Goal: Check status: Check status

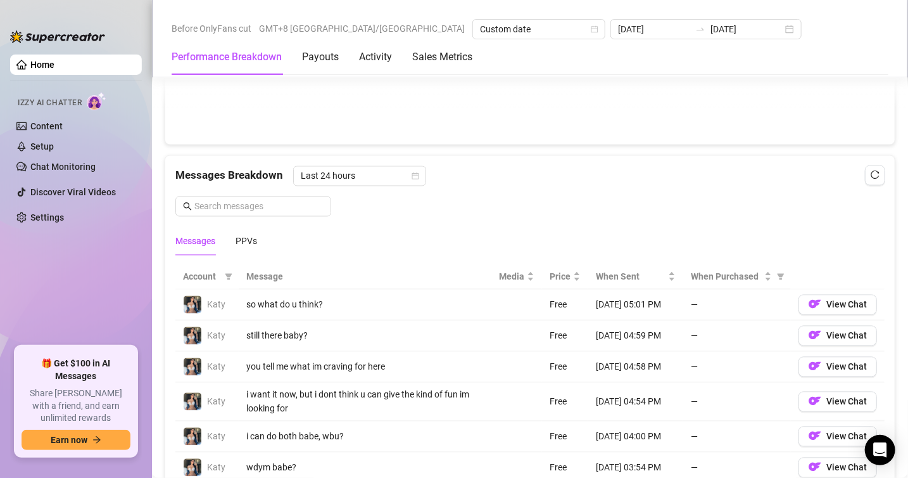
scroll to position [733, 0]
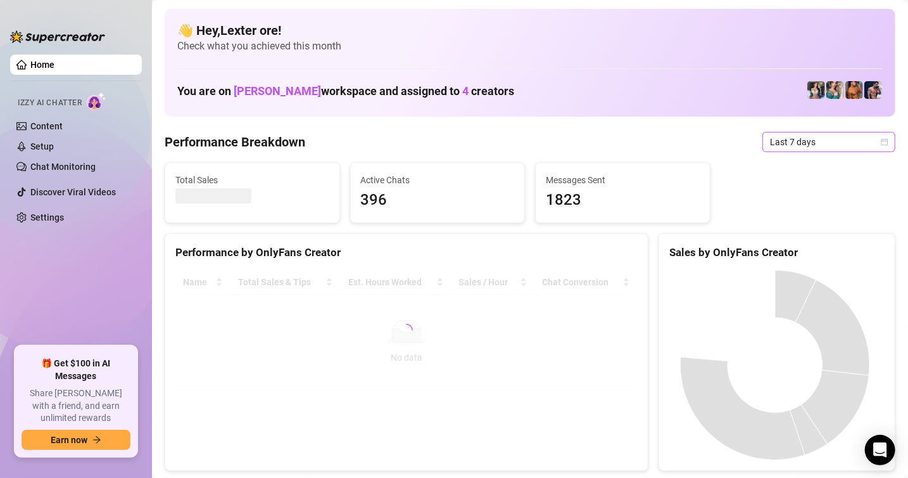
click at [831, 136] on span "Last 7 days" at bounding box center [829, 141] width 118 height 19
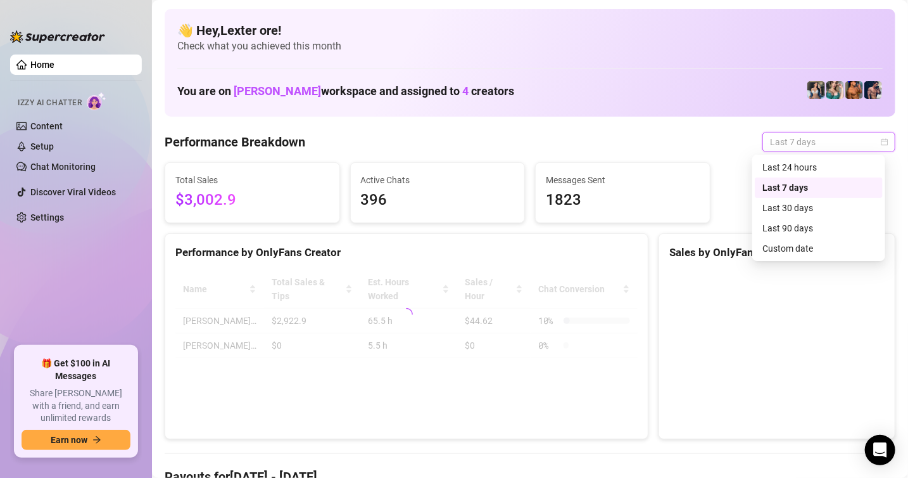
click at [813, 257] on div "Custom date" at bounding box center [819, 248] width 128 height 20
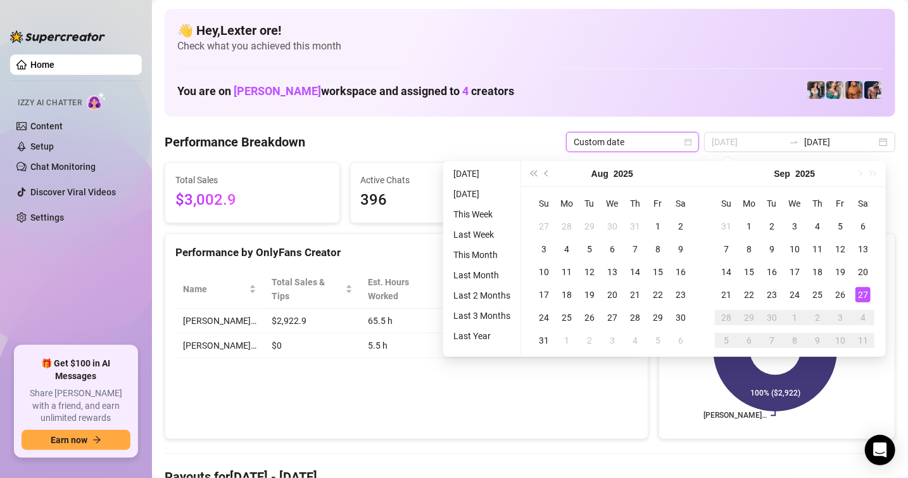
type input "[DATE]"
click at [864, 293] on div "27" at bounding box center [863, 294] width 15 height 15
click at [866, 293] on div "27" at bounding box center [863, 294] width 15 height 15
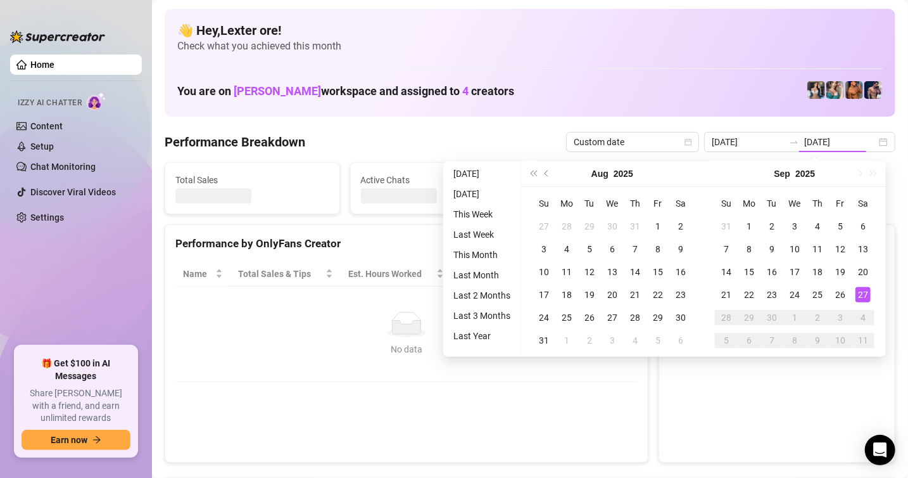
type input "[DATE]"
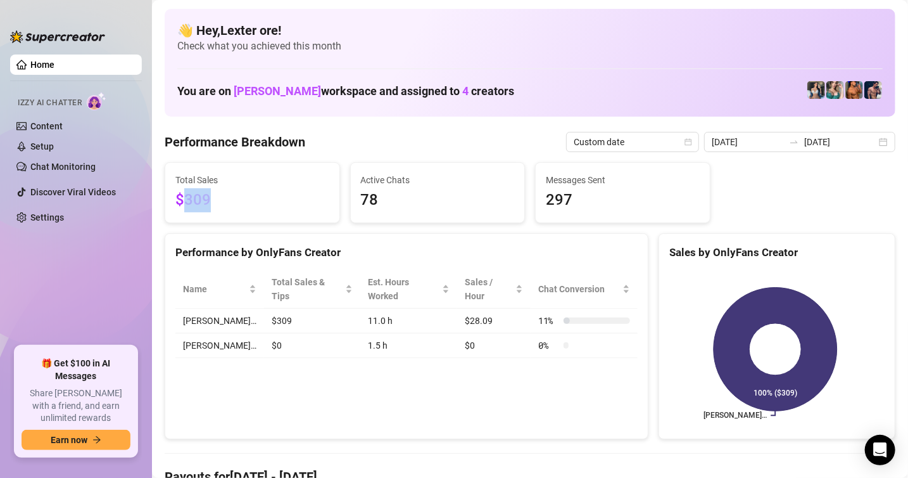
drag, startPoint x: 216, startPoint y: 199, endPoint x: 184, endPoint y: 194, distance: 32.7
click at [184, 194] on span "$309" at bounding box center [252, 200] width 154 height 24
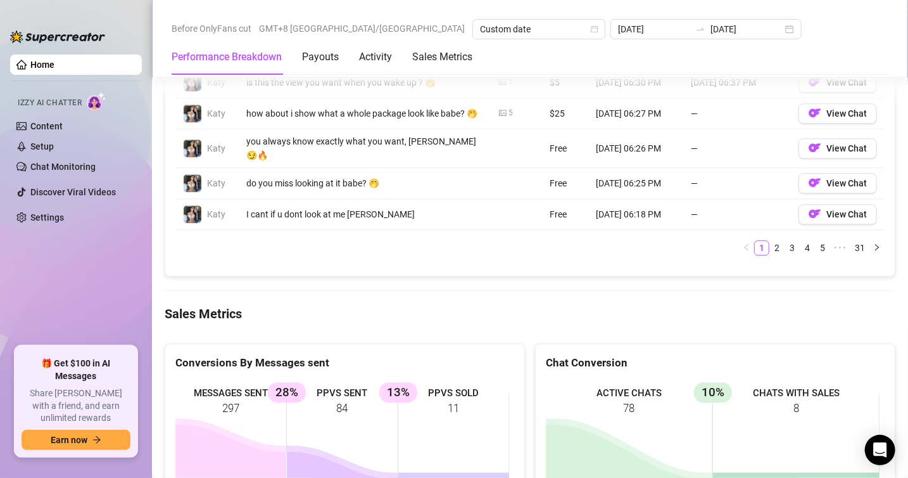
scroll to position [1584, 0]
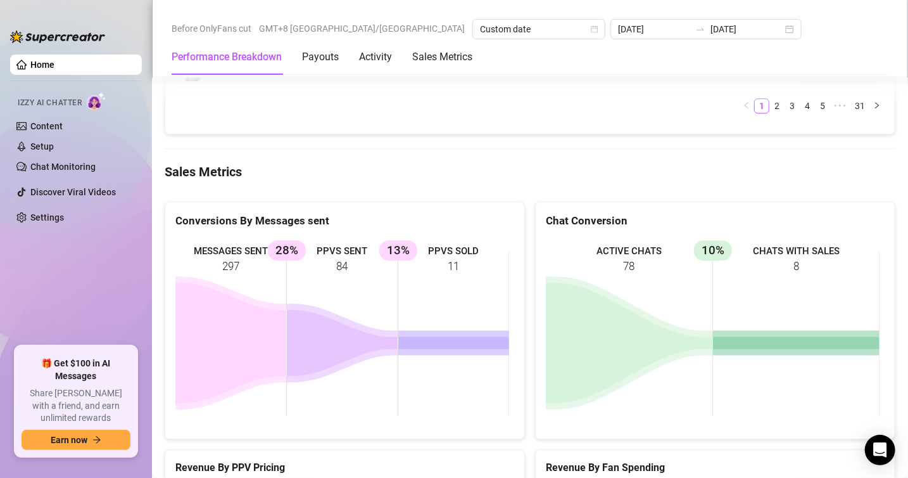
drag, startPoint x: 468, startPoint y: 269, endPoint x: 456, endPoint y: 314, distance: 47.2
click at [433, 273] on rect at bounding box center [342, 333] width 334 height 190
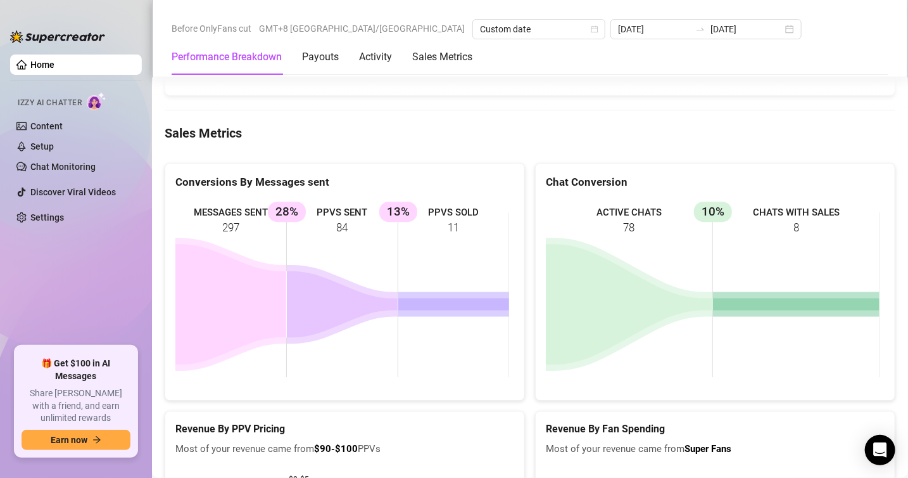
scroll to position [1620, 0]
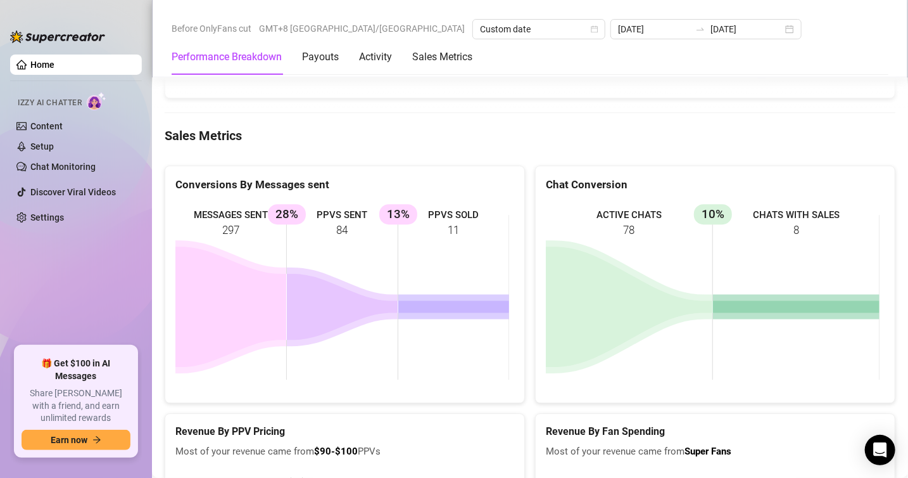
drag, startPoint x: 530, startPoint y: 471, endPoint x: 564, endPoint y: 466, distance: 34.5
